Goal: Task Accomplishment & Management: Use online tool/utility

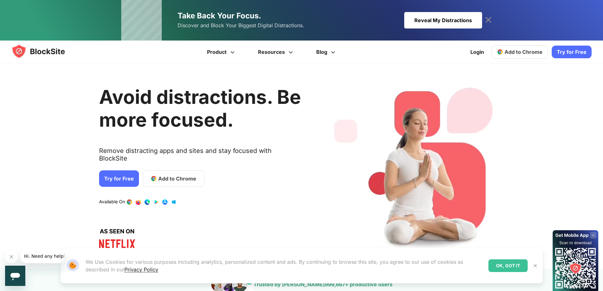
scroll to position [211, 0]
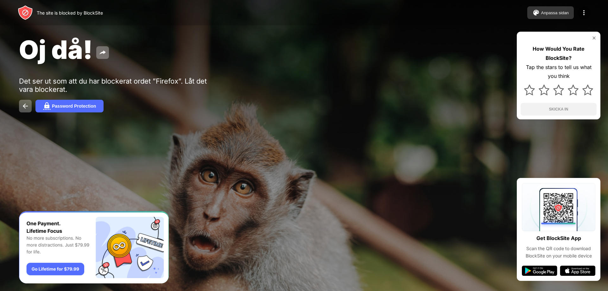
click at [551, 11] on div "Anpassa sidan" at bounding box center [555, 12] width 28 height 5
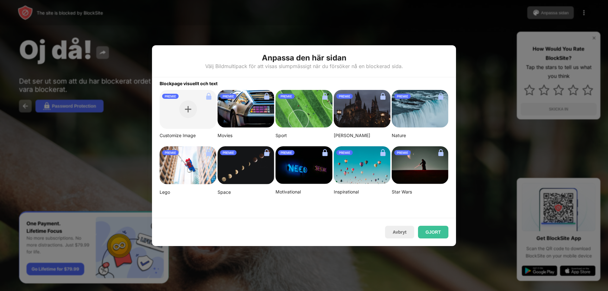
click at [349, 29] on div at bounding box center [304, 145] width 608 height 291
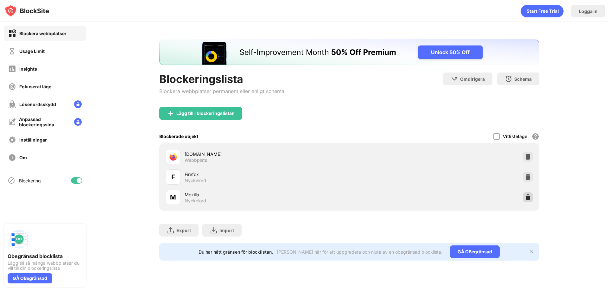
click at [531, 197] on img at bounding box center [528, 197] width 6 height 6
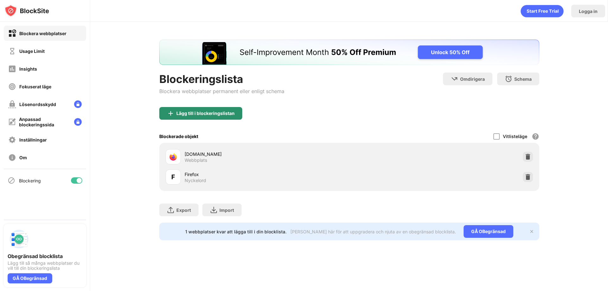
click at [214, 111] on div "Lägg till i blockeringslistan" at bounding box center [205, 113] width 58 height 5
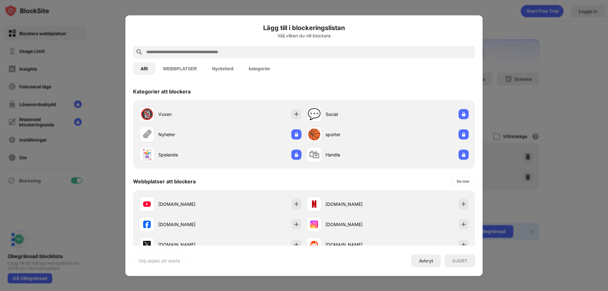
click at [198, 54] on input "text" at bounding box center [309, 52] width 327 height 8
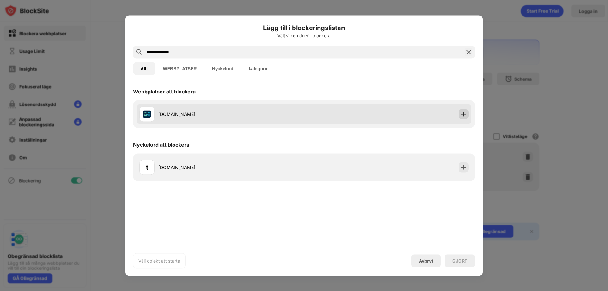
type input "**********"
click at [464, 117] on div at bounding box center [464, 114] width 10 height 10
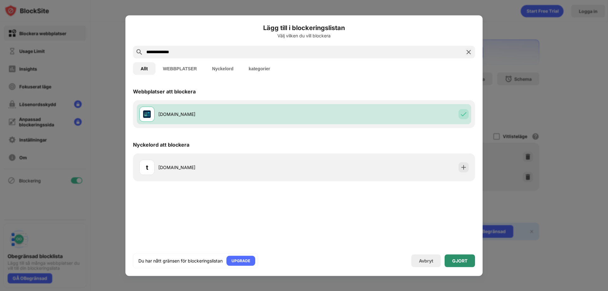
click at [462, 258] on div "GJORT" at bounding box center [459, 260] width 15 height 5
